Goal: Information Seeking & Learning: Learn about a topic

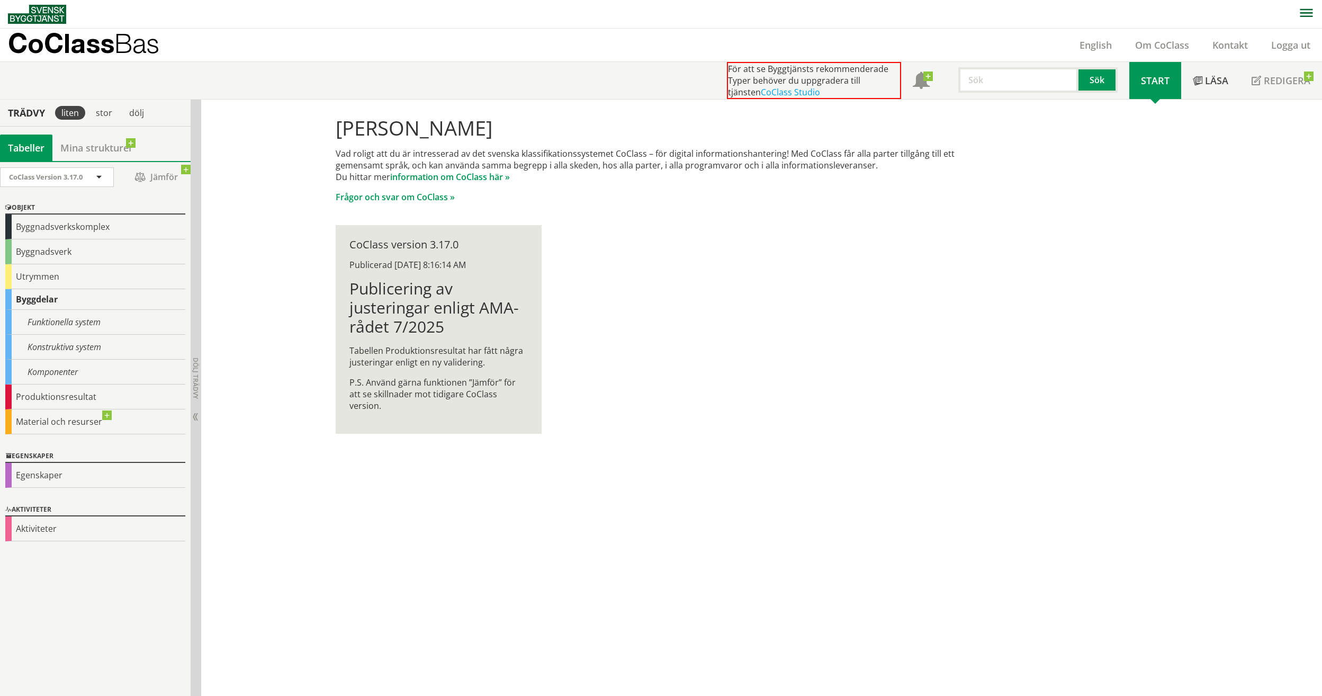
click at [740, 217] on div "[PERSON_NAME] Vad roligt att du är intresserad av det svenska klassifikationssy…" at bounding box center [661, 275] width 678 height 351
click at [1027, 75] on input "text" at bounding box center [1018, 79] width 120 height 25
click at [1027, 171] on div "belysnings- och dagsljussystem" at bounding box center [1027, 174] width 132 height 16
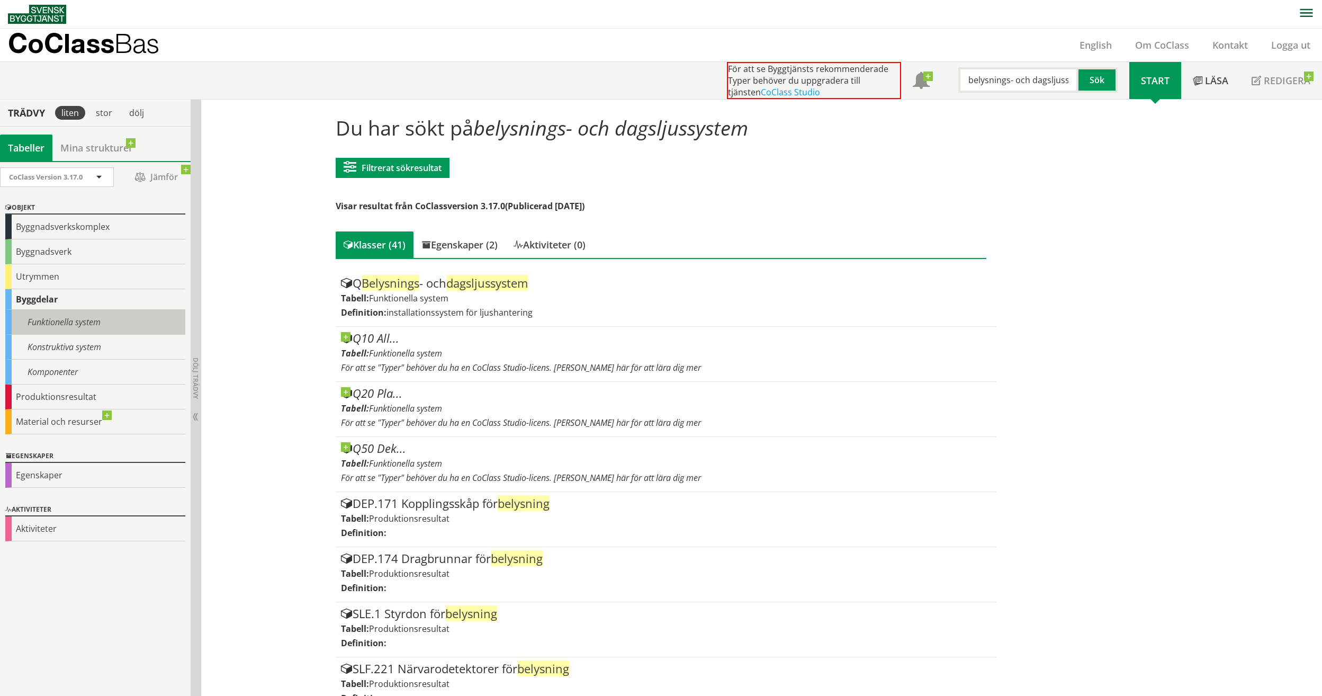
type input "belysnings- och dagsljussystem"
click at [35, 325] on div "Funktionella system" at bounding box center [95, 322] width 180 height 25
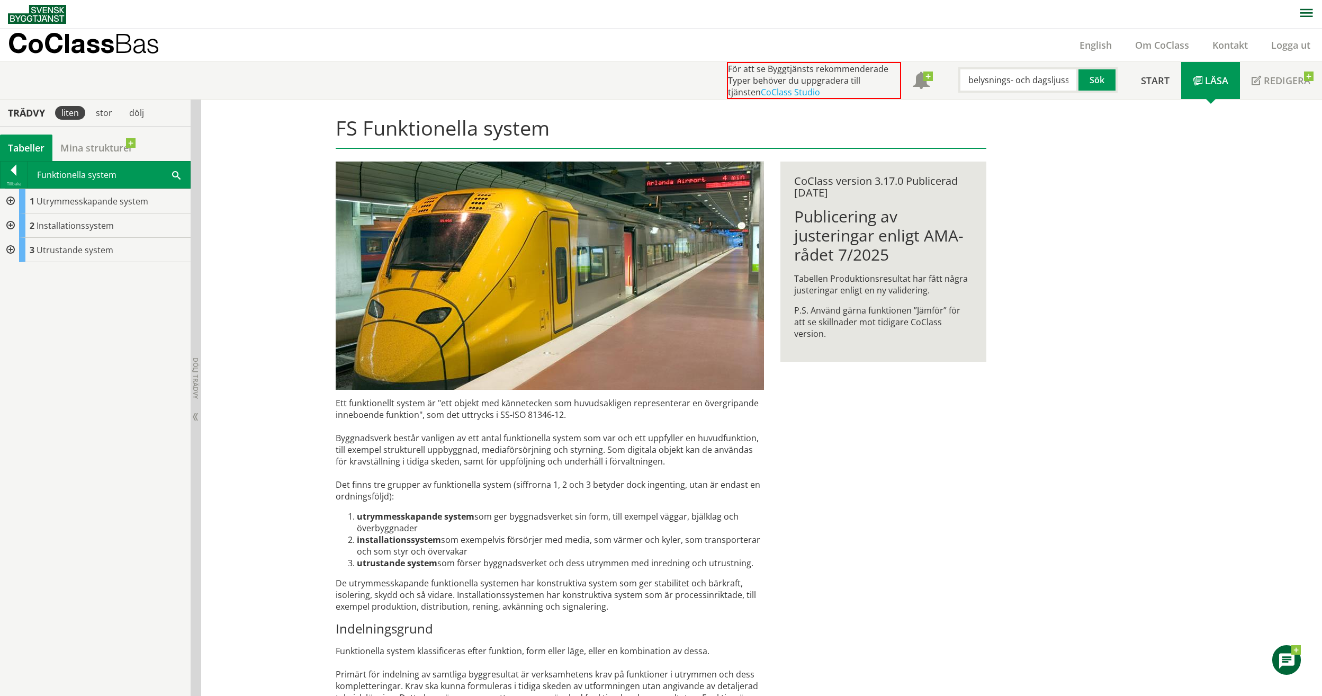
click at [10, 222] on div at bounding box center [9, 225] width 19 height 24
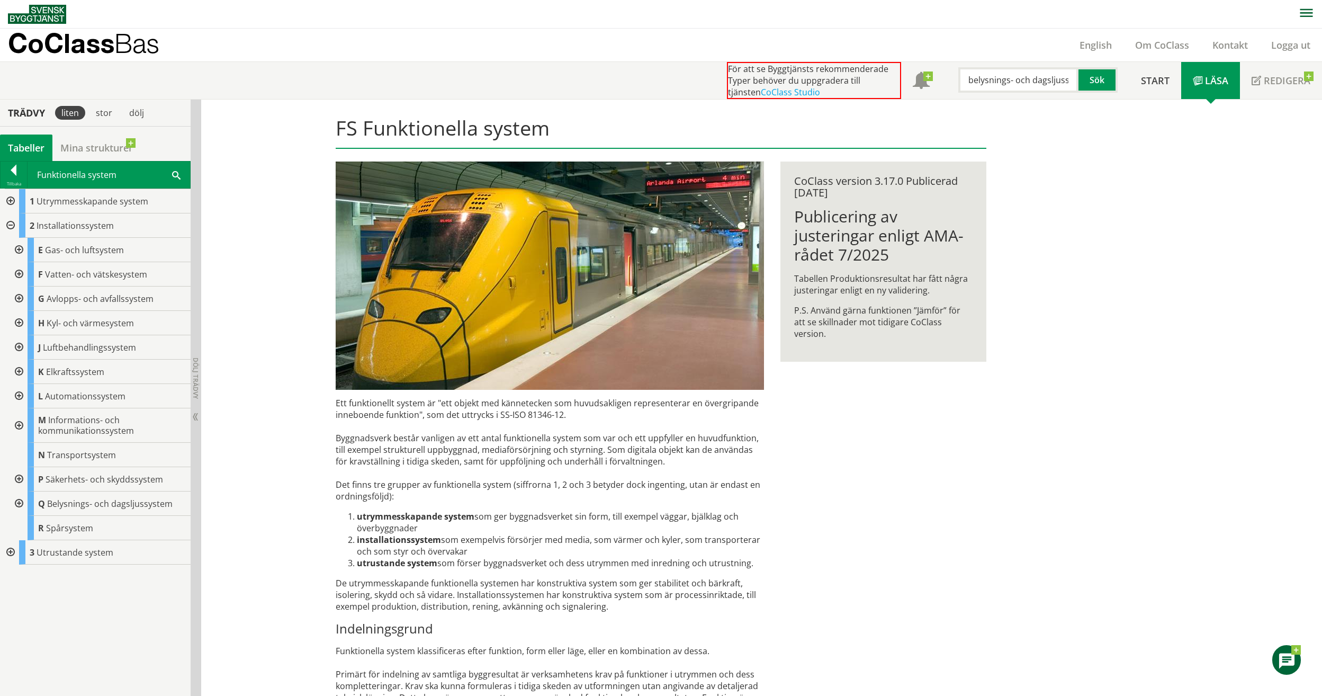
click at [21, 502] on div at bounding box center [17, 503] width 19 height 24
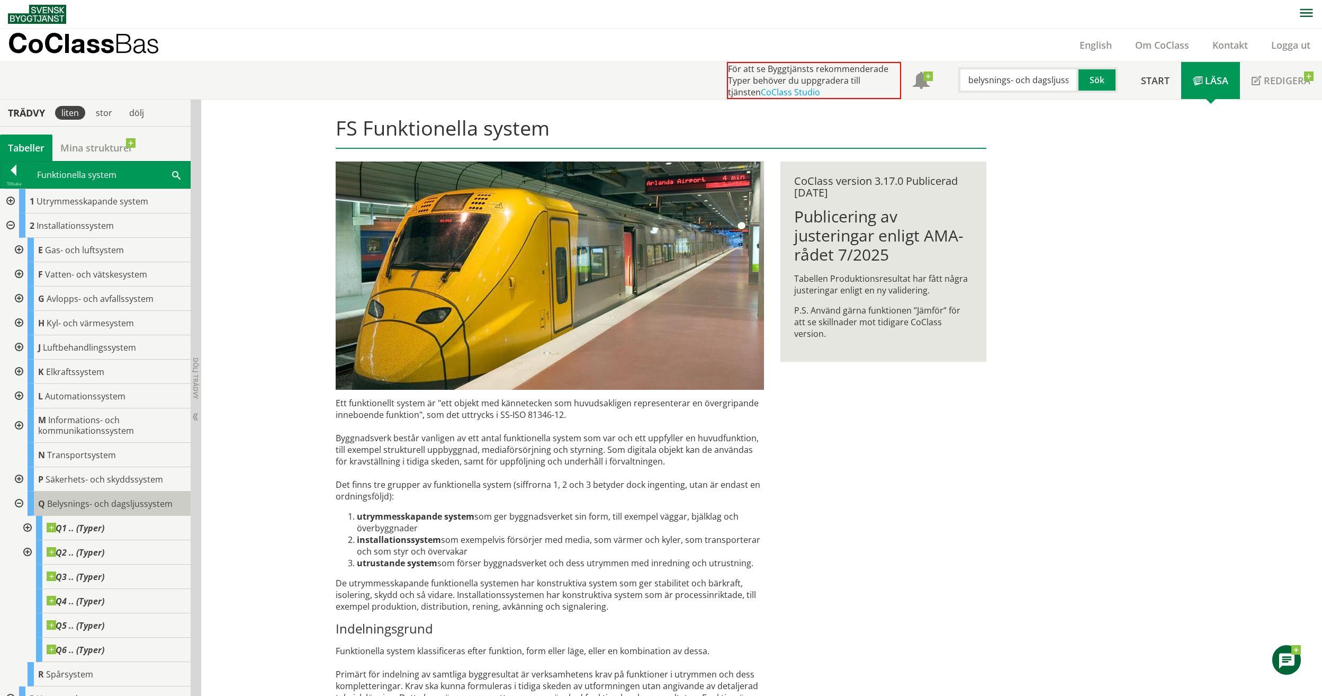
click at [98, 508] on span "Belysnings- och dagsljussystem" at bounding box center [109, 504] width 125 height 12
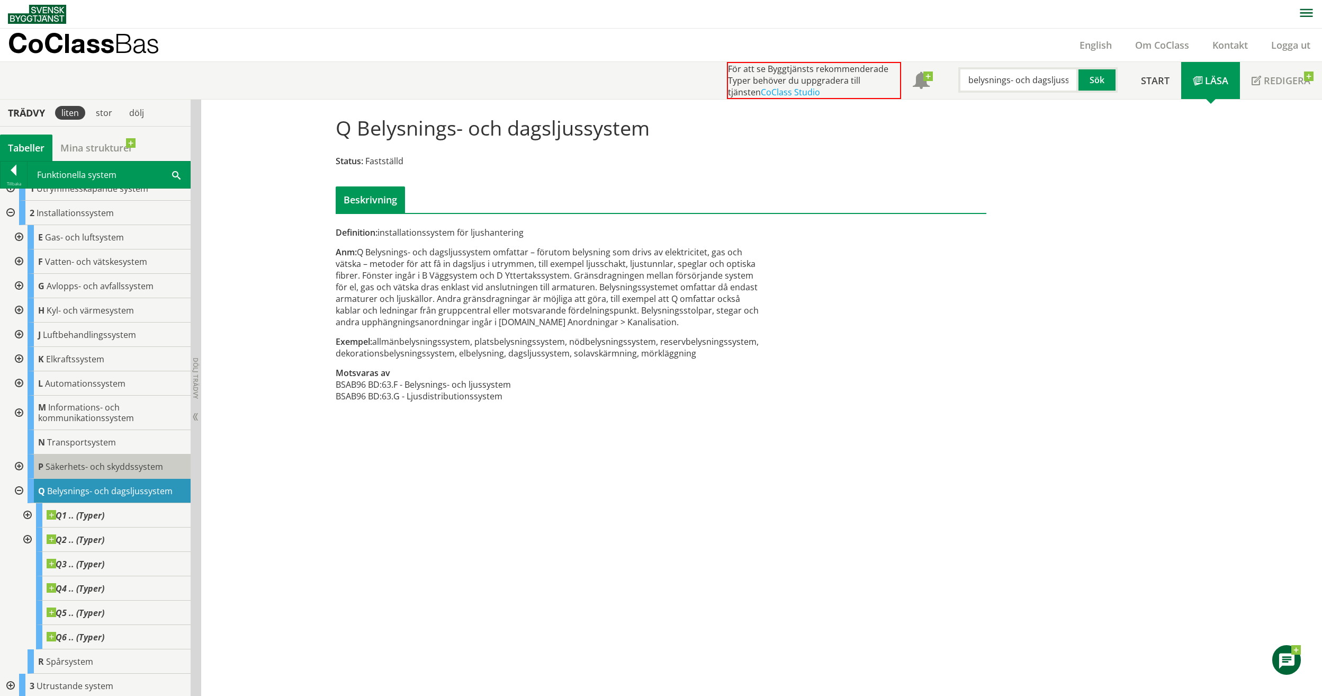
scroll to position [15, 0]
click at [8, 176] on div at bounding box center [14, 172] width 26 height 15
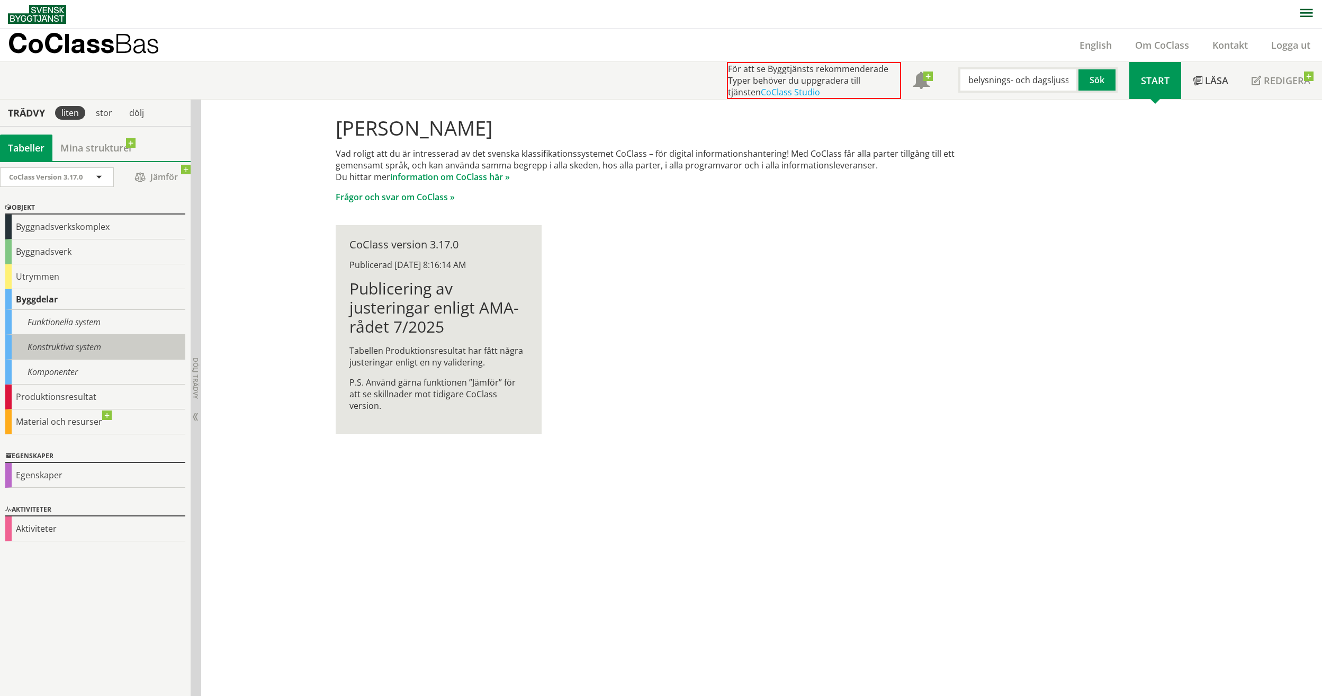
click at [55, 350] on div "Konstruktiva system" at bounding box center [95, 347] width 180 height 25
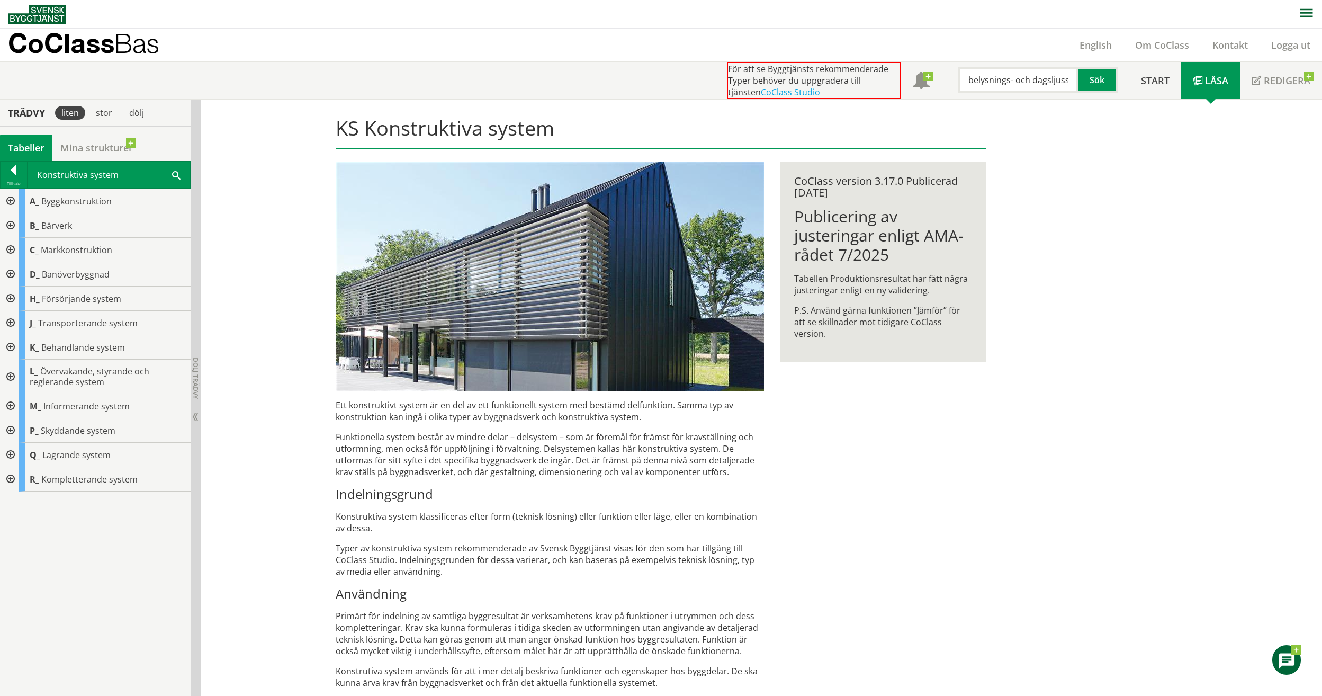
click at [10, 298] on div at bounding box center [9, 298] width 19 height 24
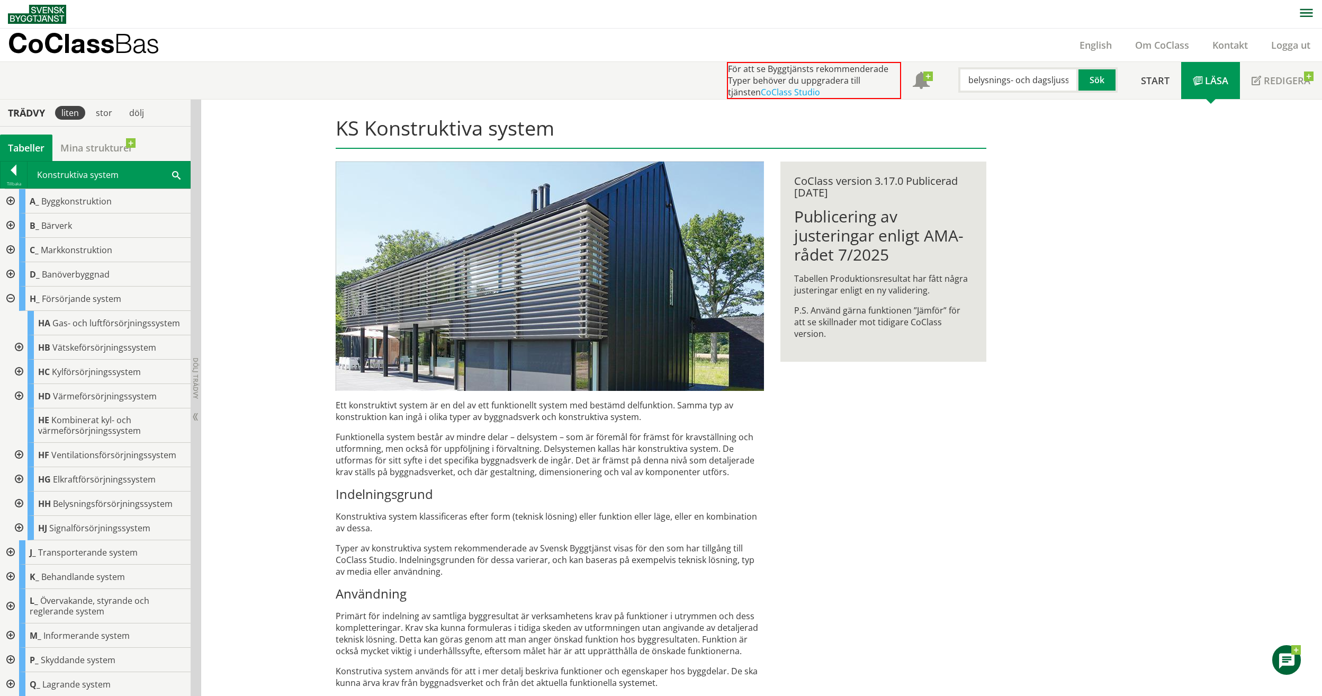
click at [17, 500] on div at bounding box center [17, 503] width 19 height 24
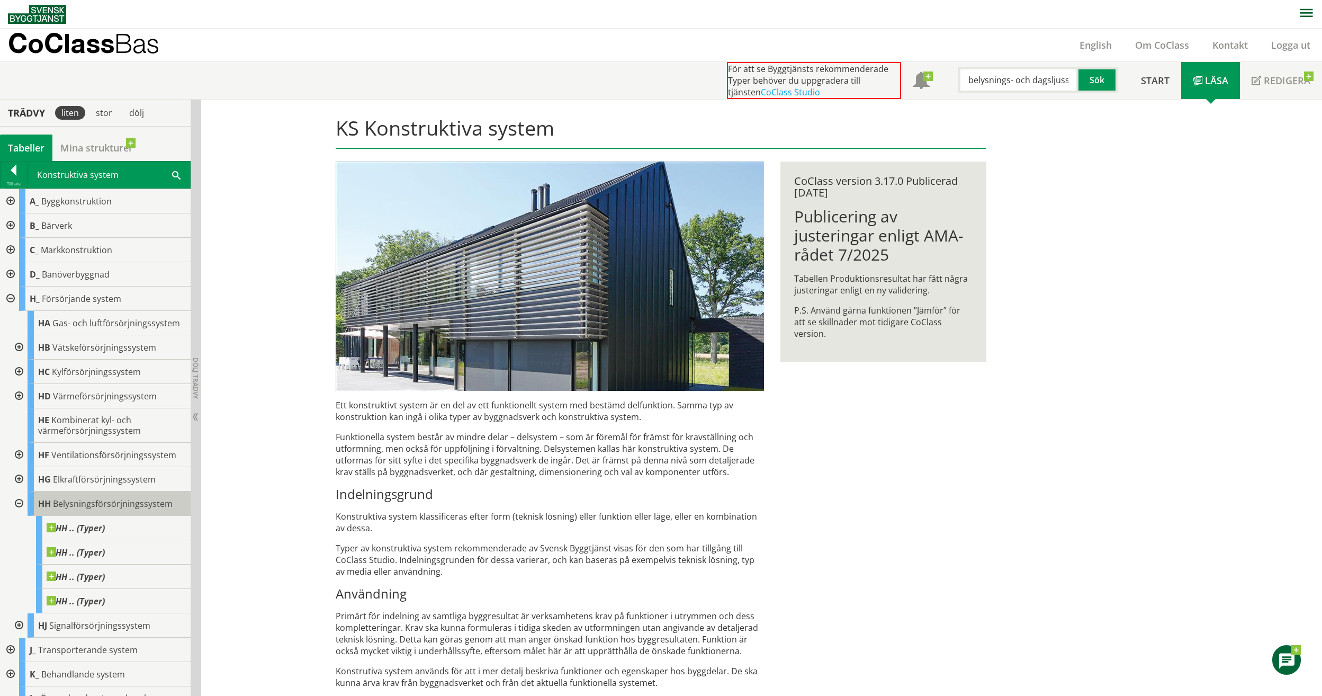
click at [80, 503] on span "Belysningsförsörjningssystem" at bounding box center [113, 504] width 120 height 12
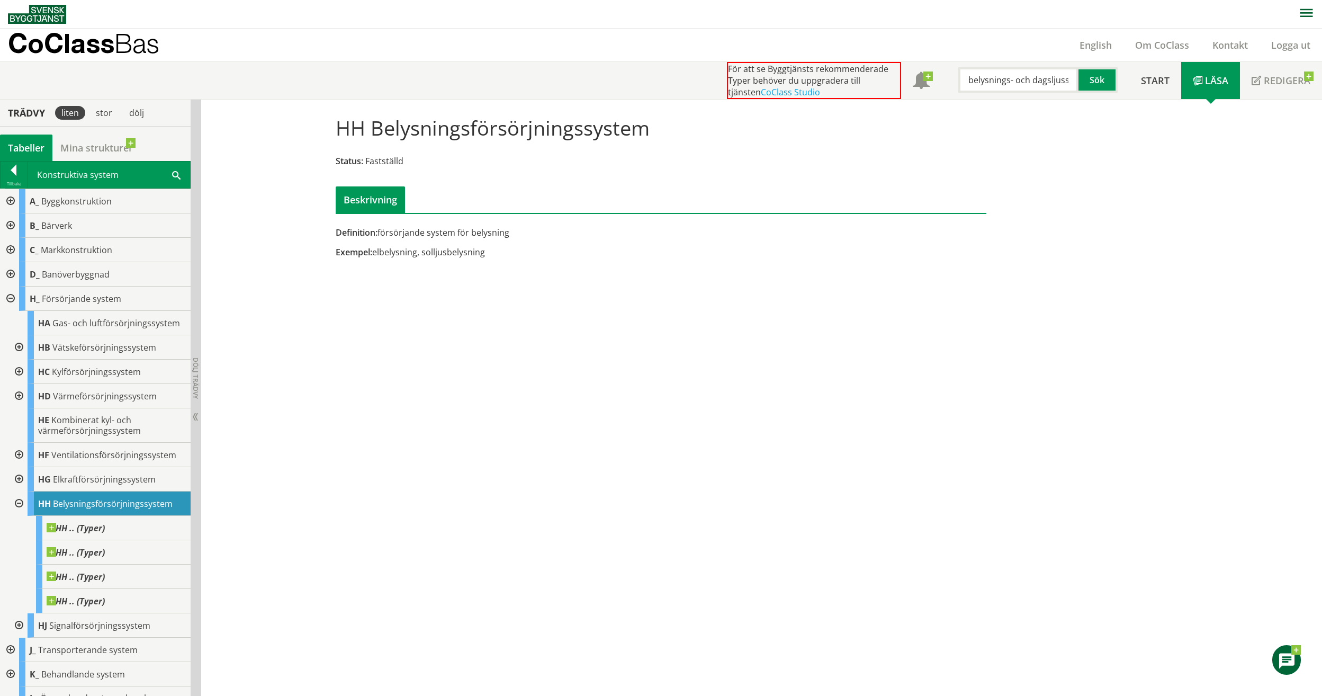
click at [369, 129] on h1 "HH Belysningsförsörjningssystem" at bounding box center [493, 127] width 314 height 23
click at [49, 10] on img at bounding box center [37, 14] width 58 height 19
